Goal: Task Accomplishment & Management: Manage account settings

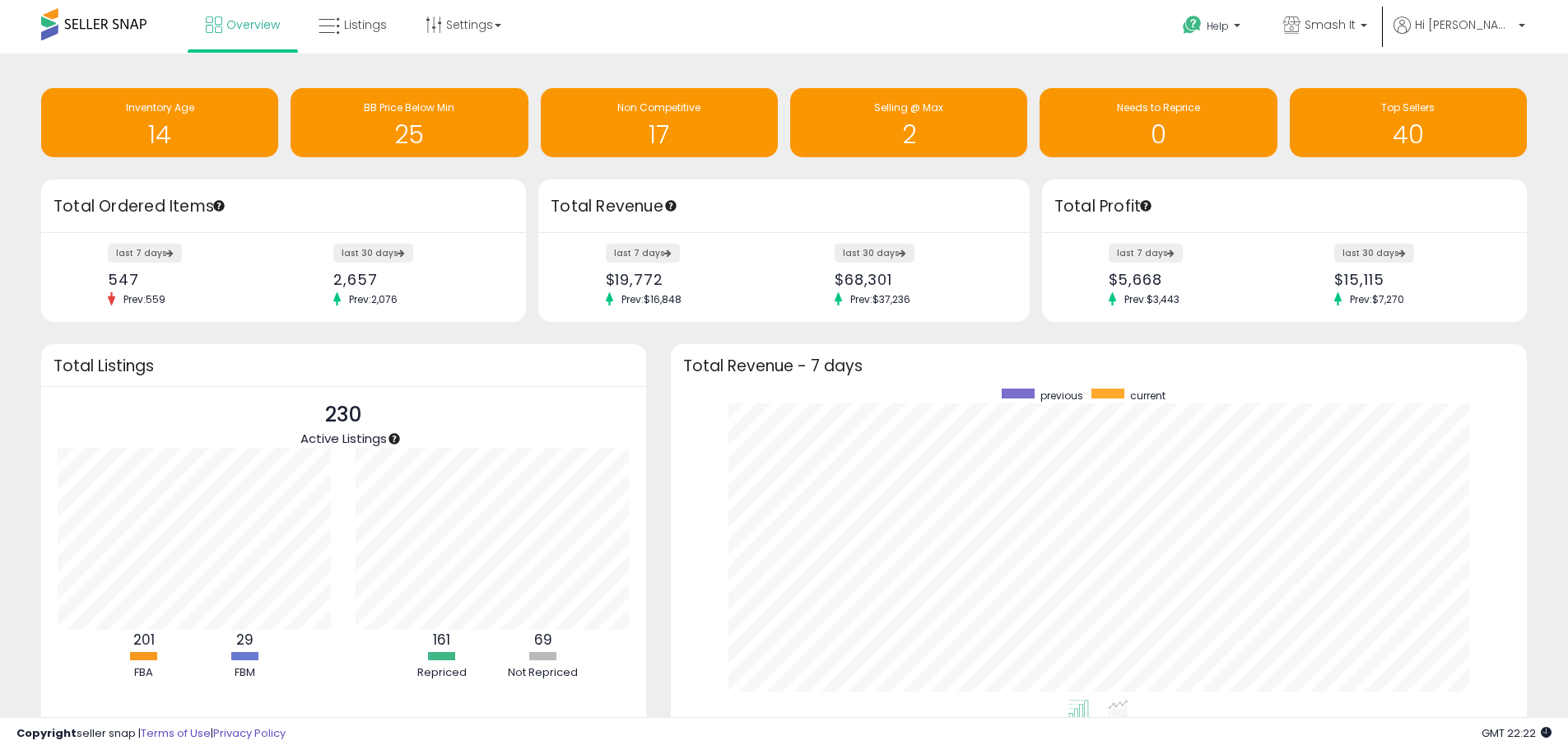
scroll to position [311, 824]
drag, startPoint x: 225, startPoint y: 29, endPoint x: 108, endPoint y: 87, distance: 130.6
click at [225, 29] on link "Overview" at bounding box center [243, 25] width 99 height 50
click at [1357, 33] on p "Smash It" at bounding box center [1325, 26] width 84 height 21
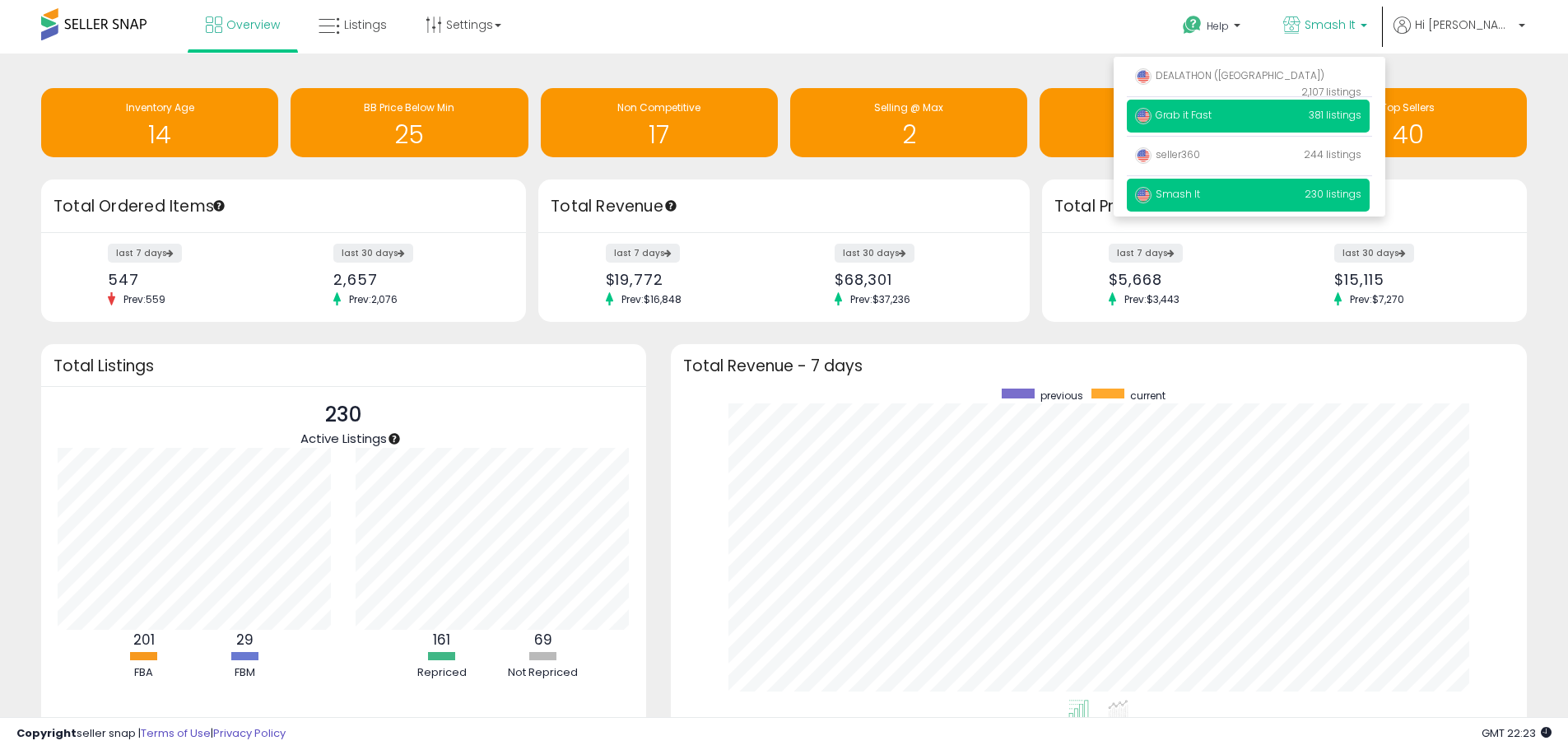
click at [1265, 113] on p "Grab it Fast 381 listings" at bounding box center [1249, 116] width 243 height 33
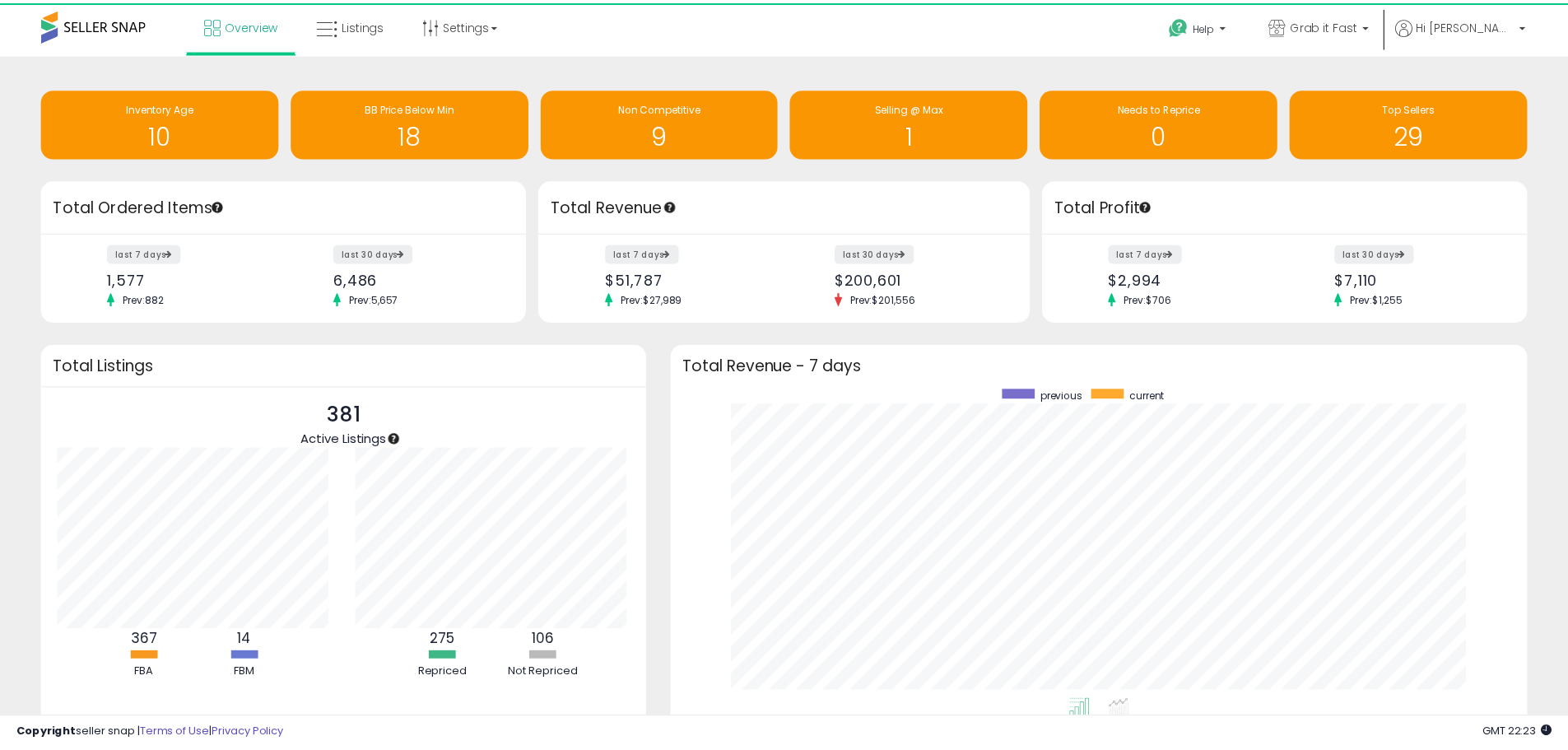
scroll to position [823102, 822413]
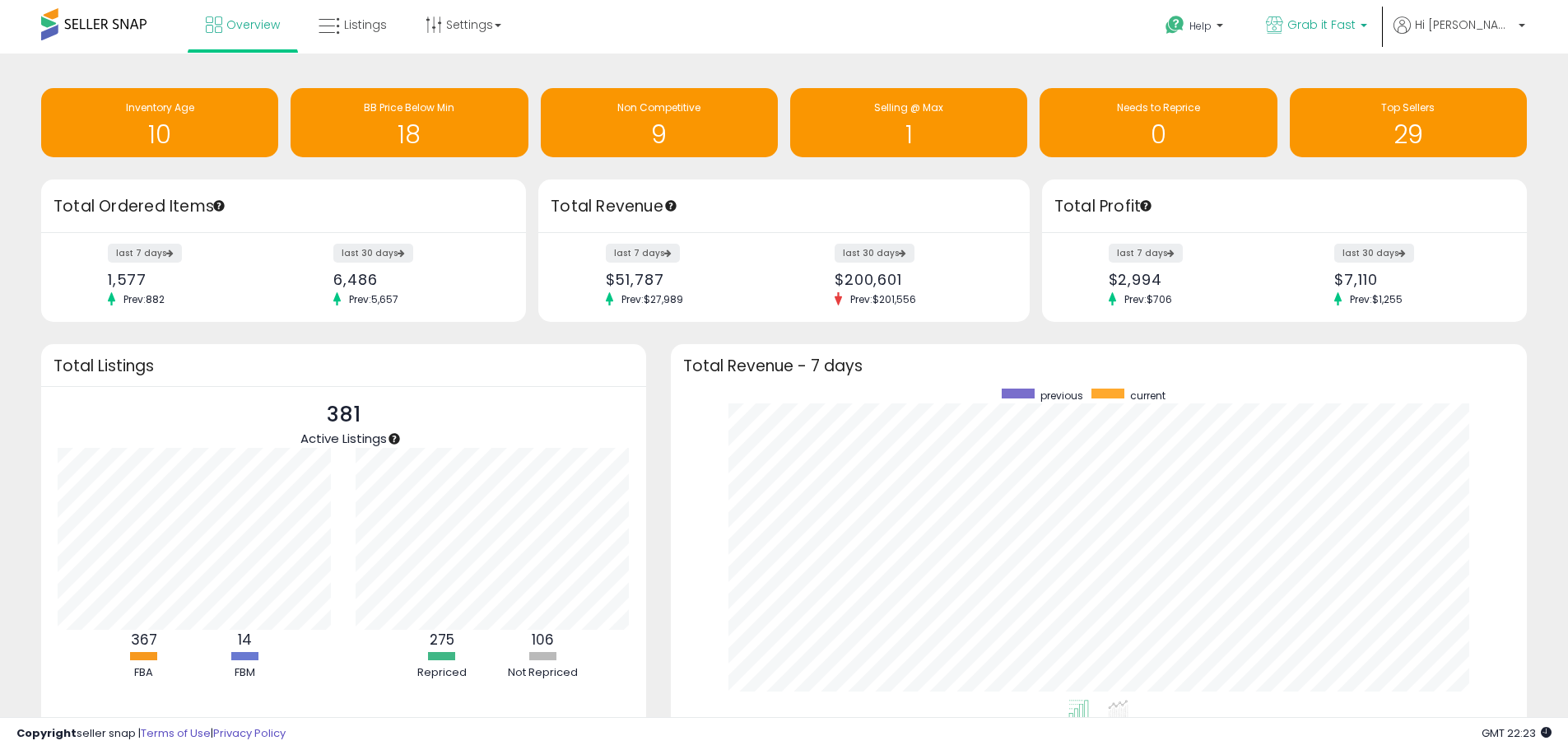
click at [1352, 22] on span "Grab it Fast" at bounding box center [1322, 24] width 68 height 16
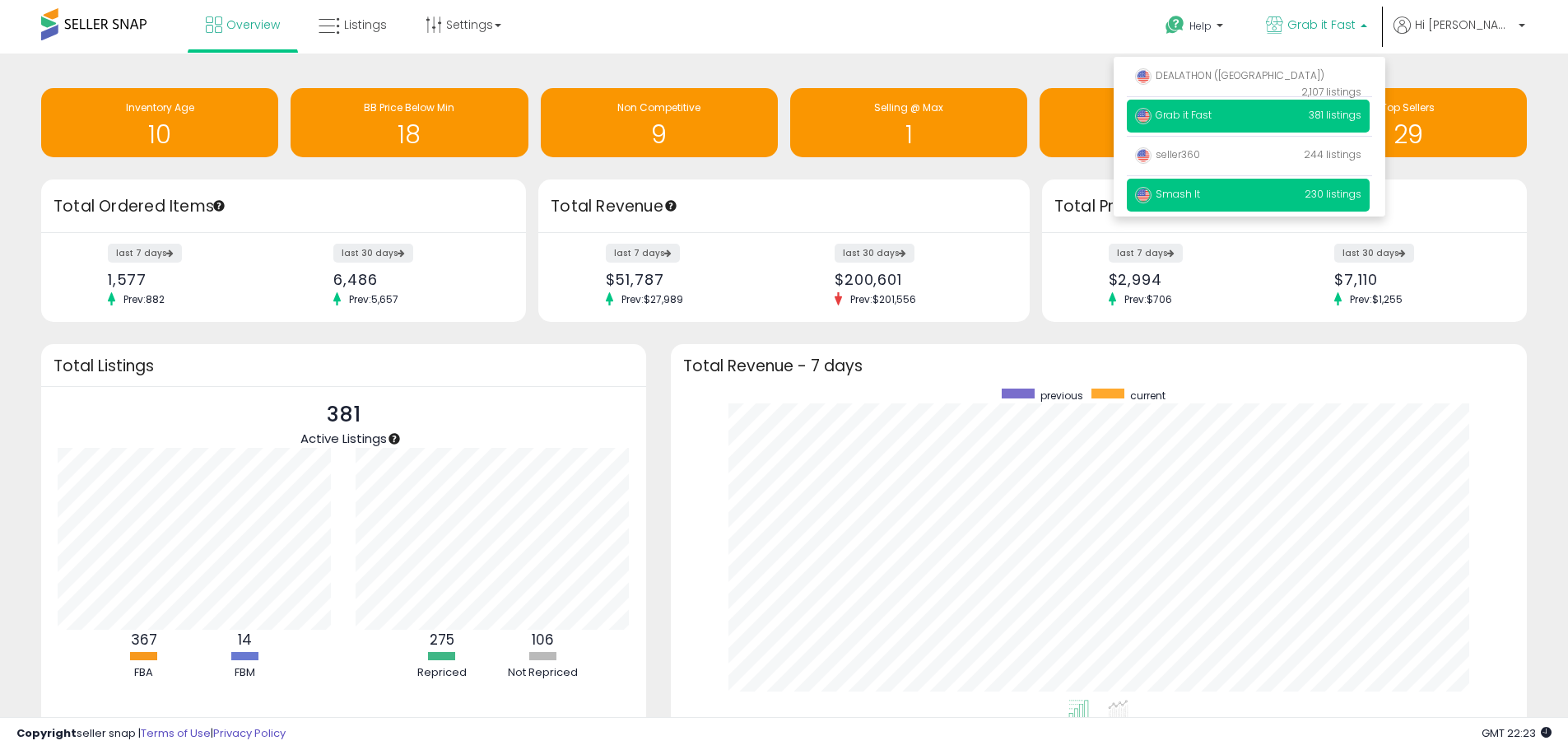
click at [1249, 189] on p "Smash It 230 listings" at bounding box center [1249, 195] width 243 height 33
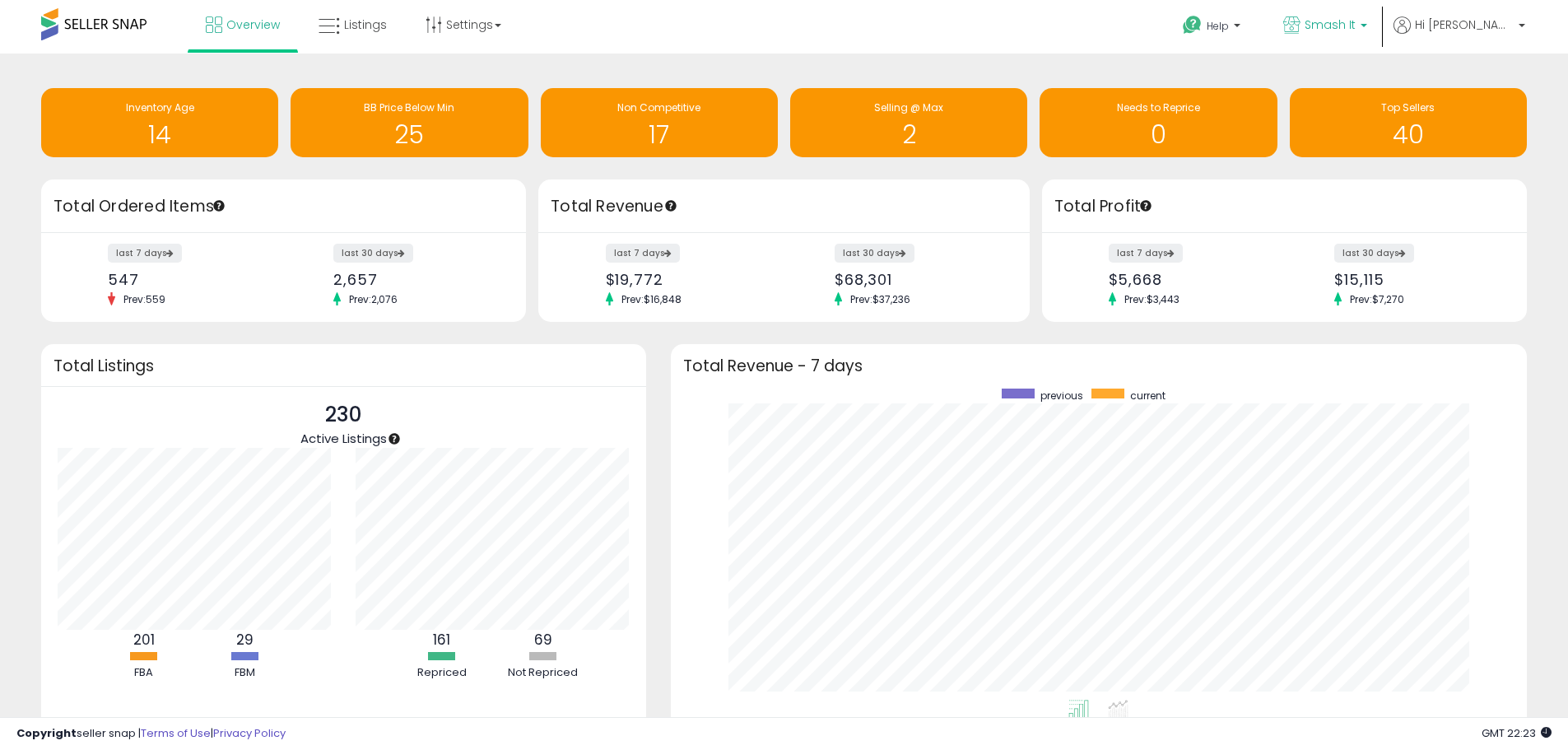
click at [1356, 27] on span "Smash It" at bounding box center [1331, 24] width 51 height 16
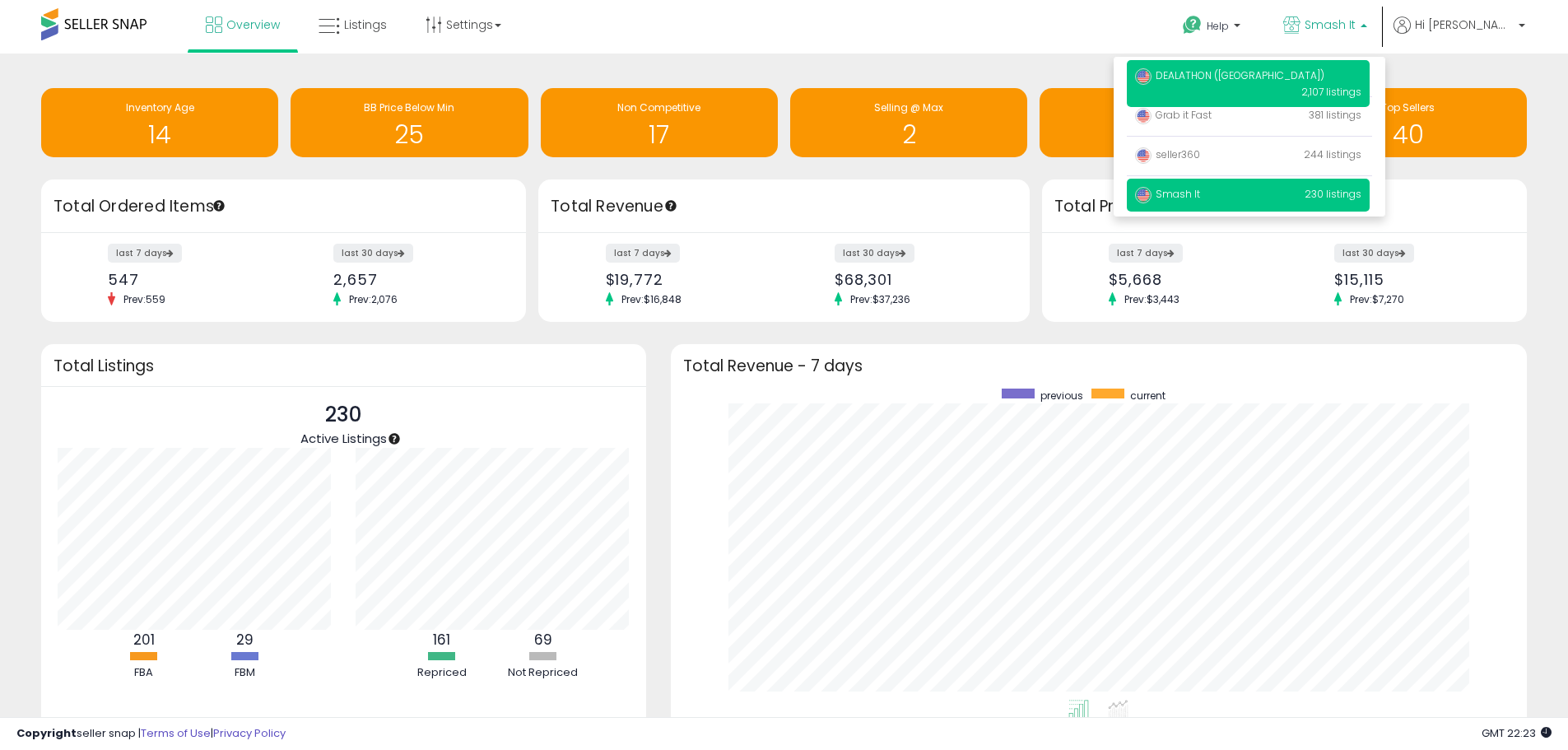
click at [1308, 69] on p "DEALATHON (US) 2,107 listings" at bounding box center [1249, 83] width 243 height 47
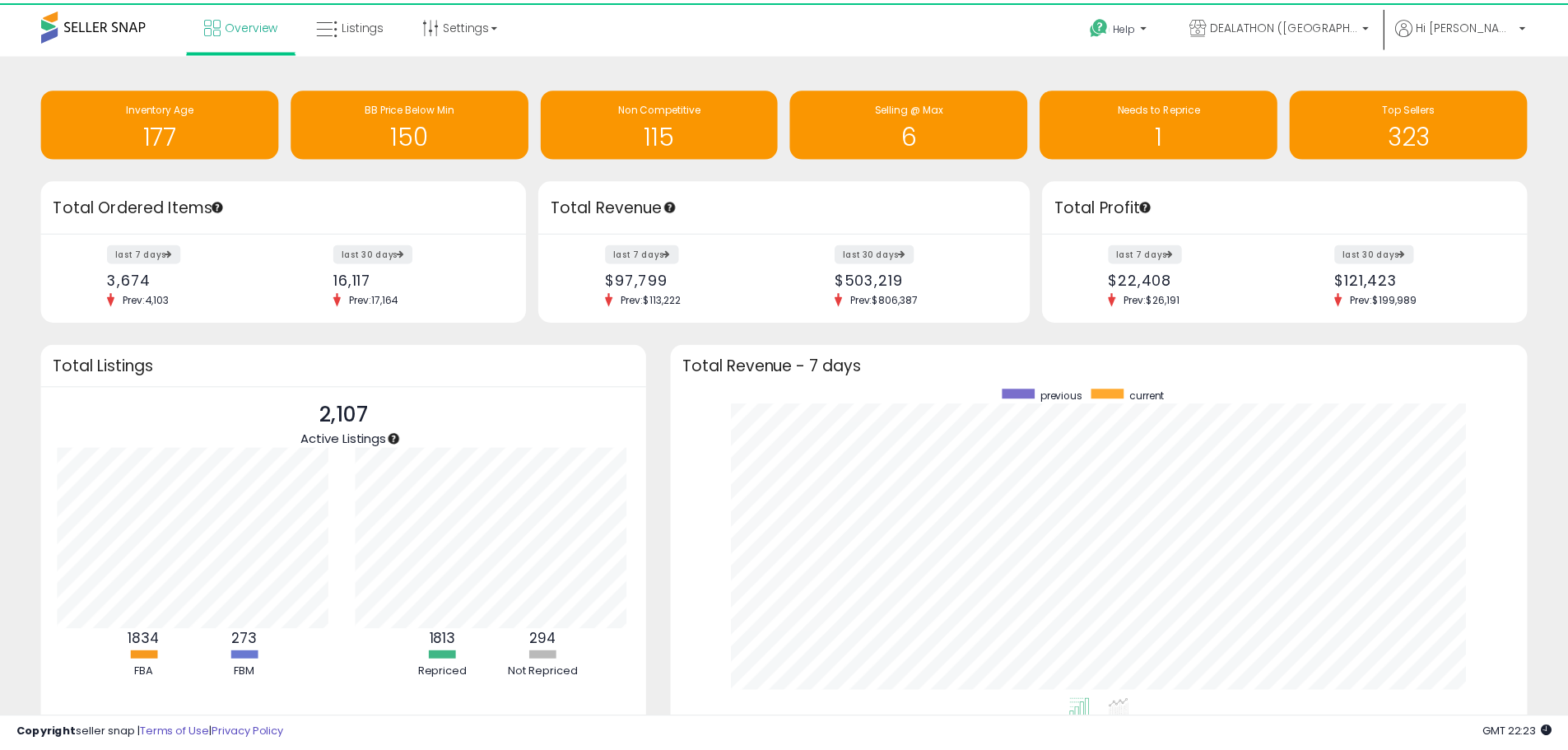
scroll to position [823102, 822413]
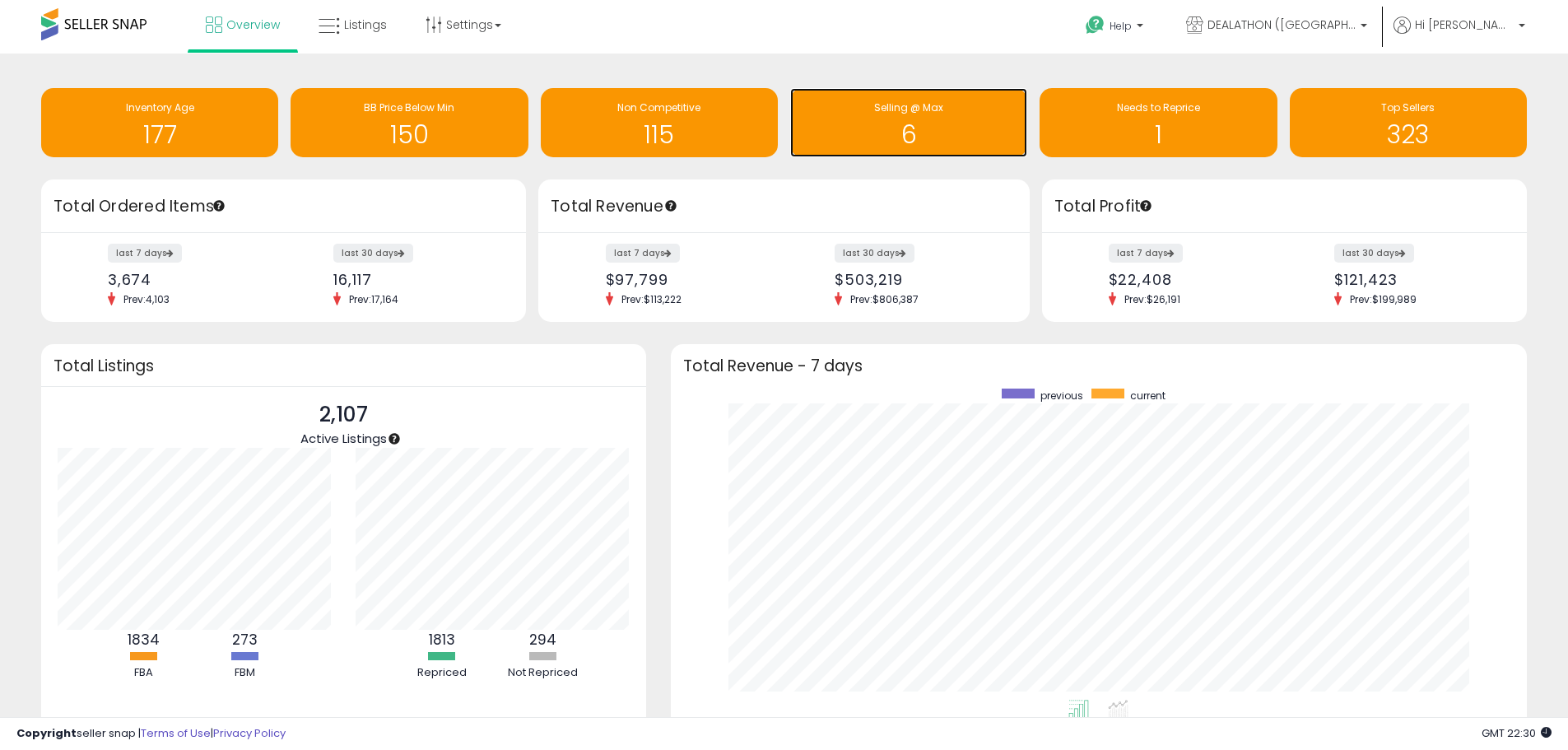
click at [1010, 113] on div "Selling @ Max" at bounding box center [909, 108] width 220 height 15
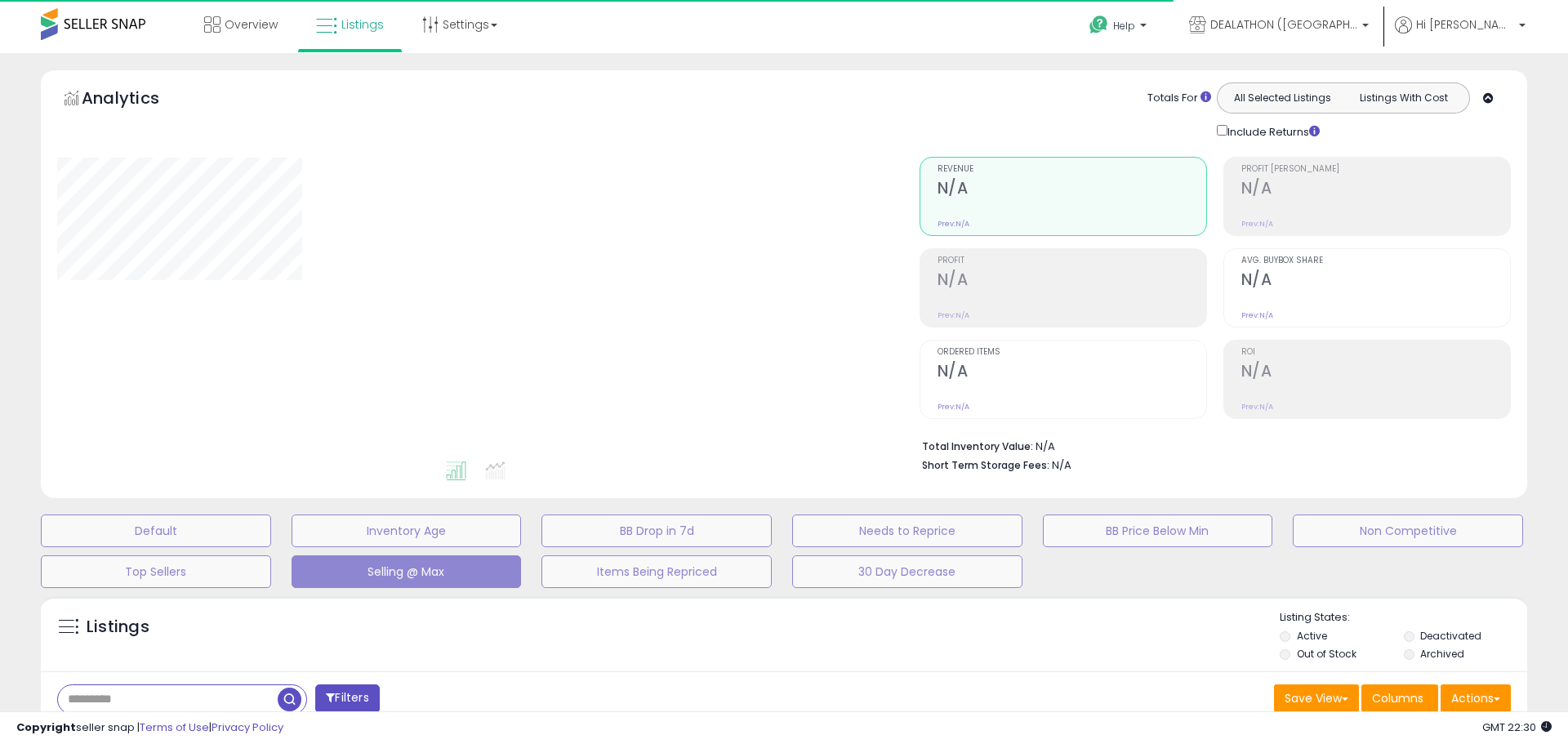
select select "**"
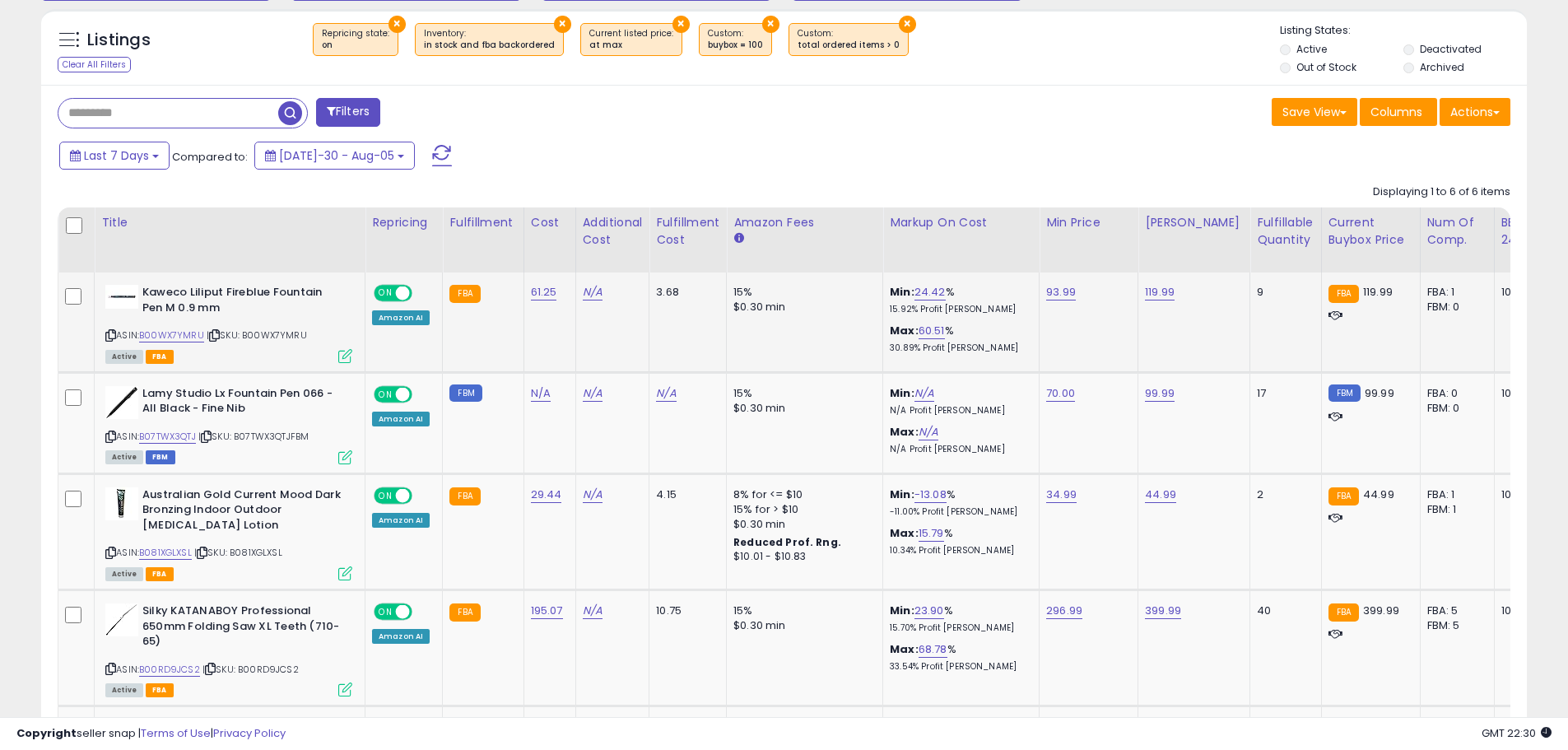
scroll to position [936, 0]
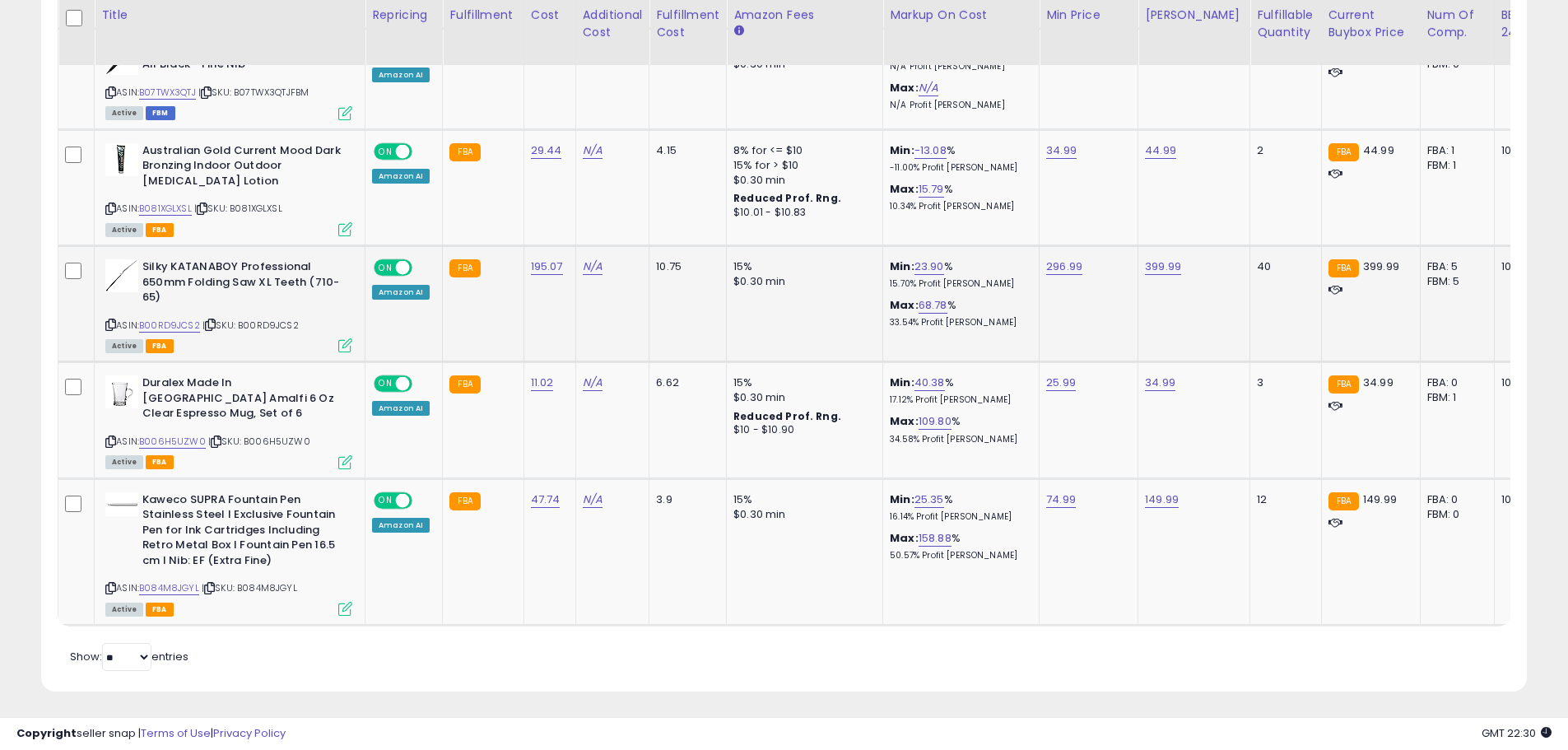
click at [109, 326] on icon at bounding box center [110, 325] width 11 height 9
